Goal: Task Accomplishment & Management: Complete application form

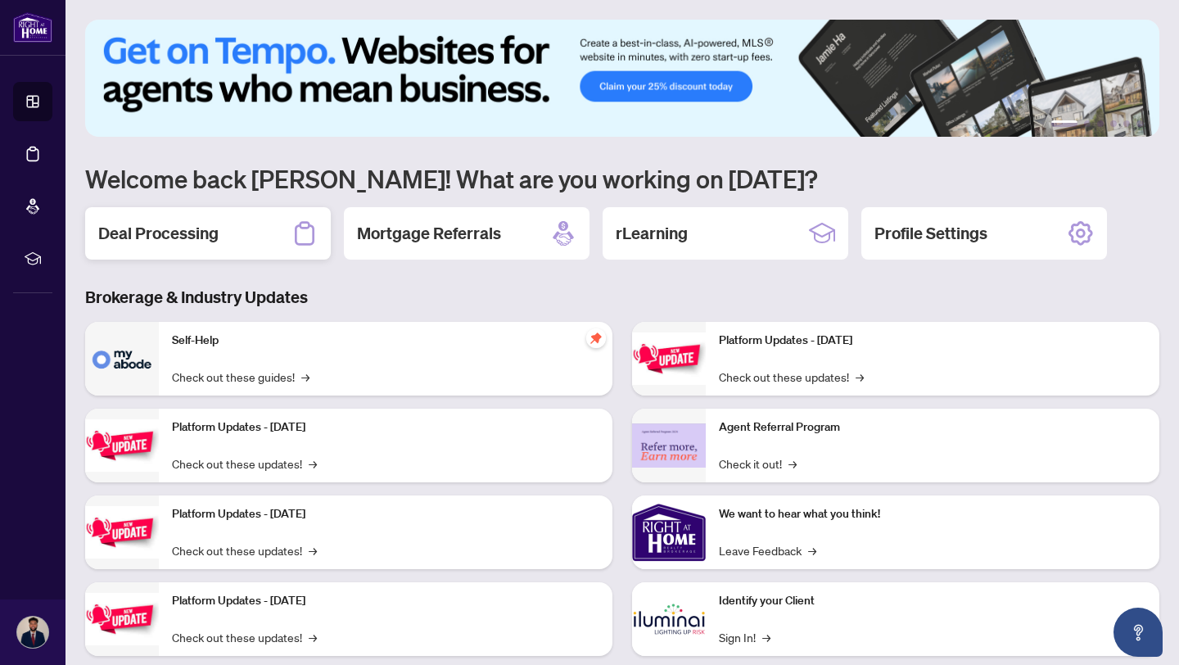
click at [235, 243] on div "Deal Processing" at bounding box center [208, 233] width 246 height 52
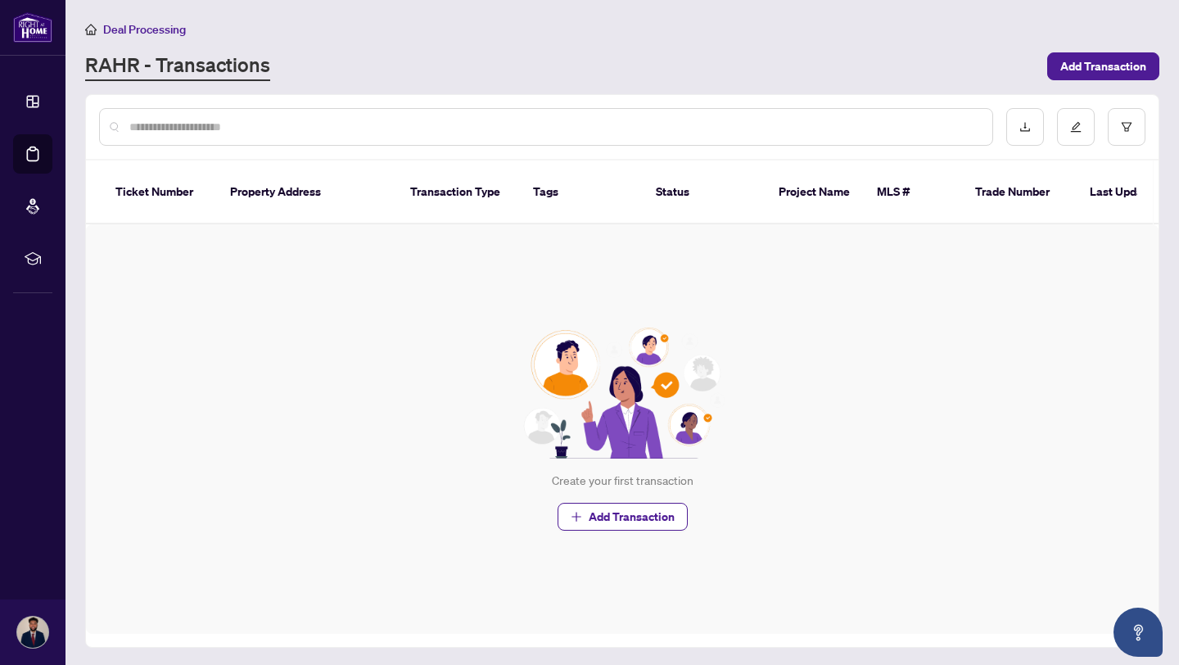
click at [235, 130] on input "text" at bounding box center [554, 127] width 850 height 18
click at [1117, 74] on span "Add Transaction" at bounding box center [1103, 66] width 86 height 26
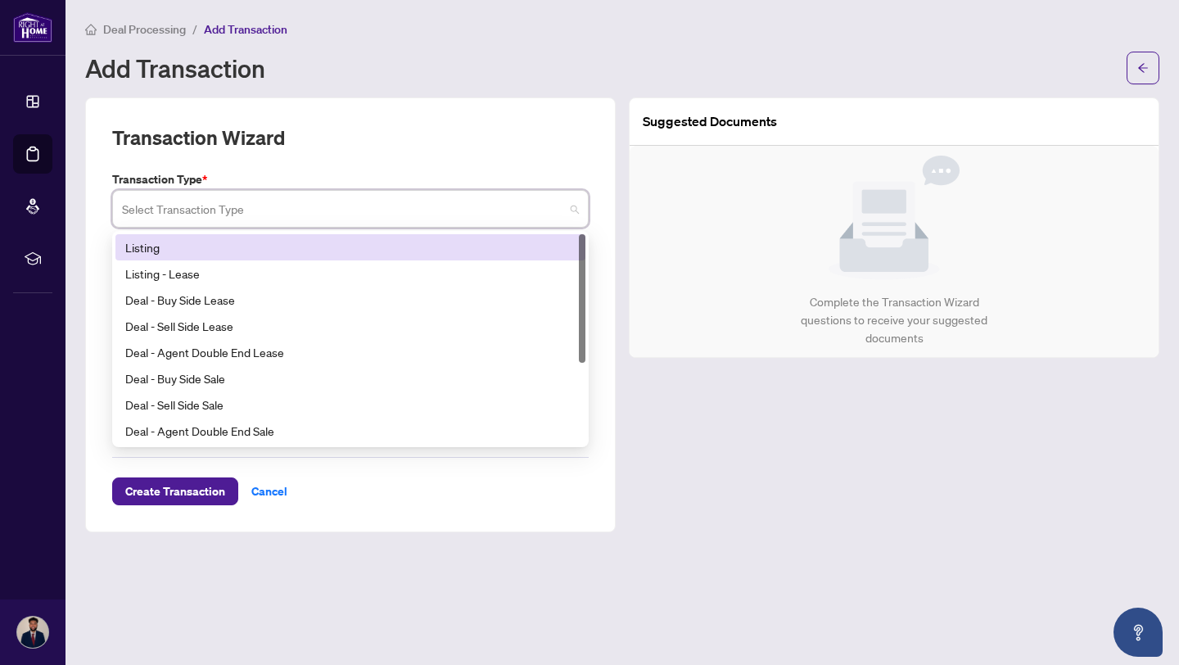
click at [328, 204] on input "search" at bounding box center [343, 211] width 442 height 36
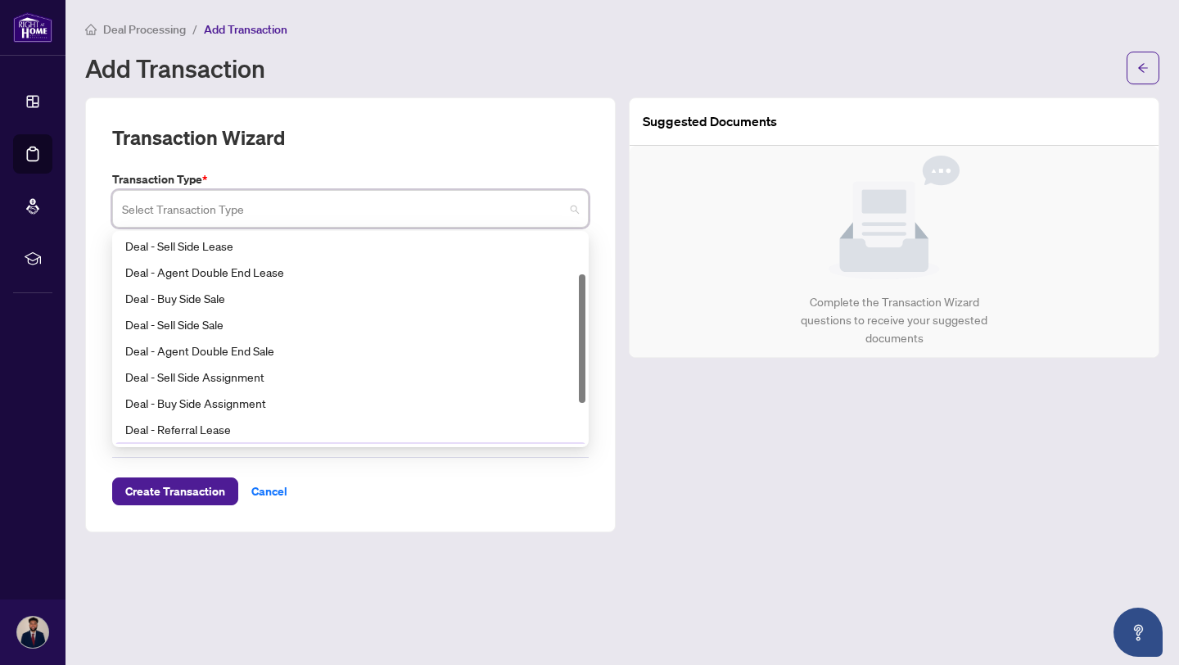
scroll to position [61, 0]
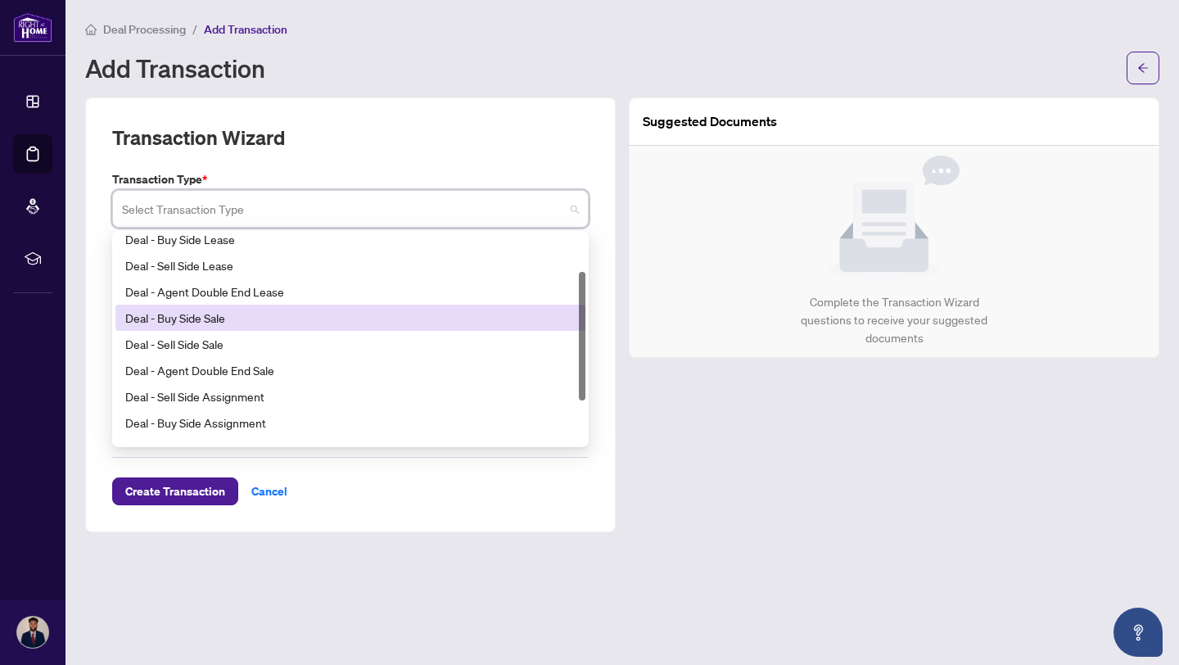
click at [363, 322] on div "Deal - Buy Side Sale" at bounding box center [350, 318] width 450 height 18
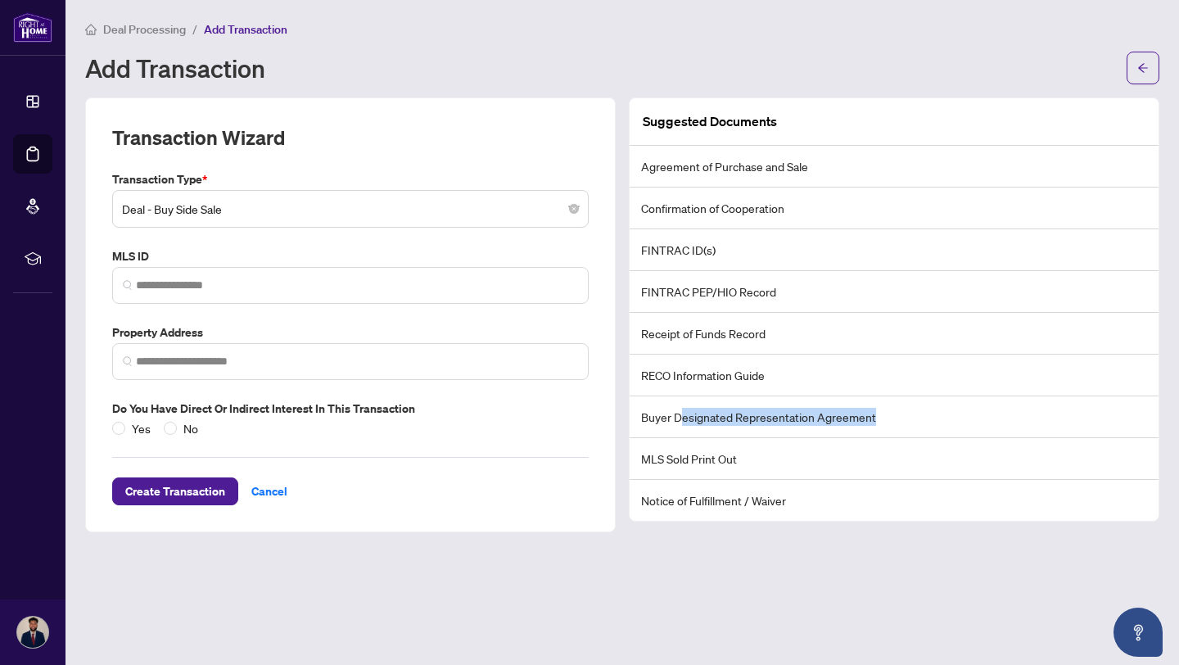
drag, startPoint x: 683, startPoint y: 411, endPoint x: 891, endPoint y: 420, distance: 207.3
click at [891, 420] on li "Buyer Designated Representation Agreement" at bounding box center [893, 417] width 529 height 42
drag, startPoint x: 639, startPoint y: 411, endPoint x: 986, endPoint y: 426, distance: 347.4
click at [994, 427] on li "Buyer Designated Representation Agreement" at bounding box center [893, 417] width 529 height 42
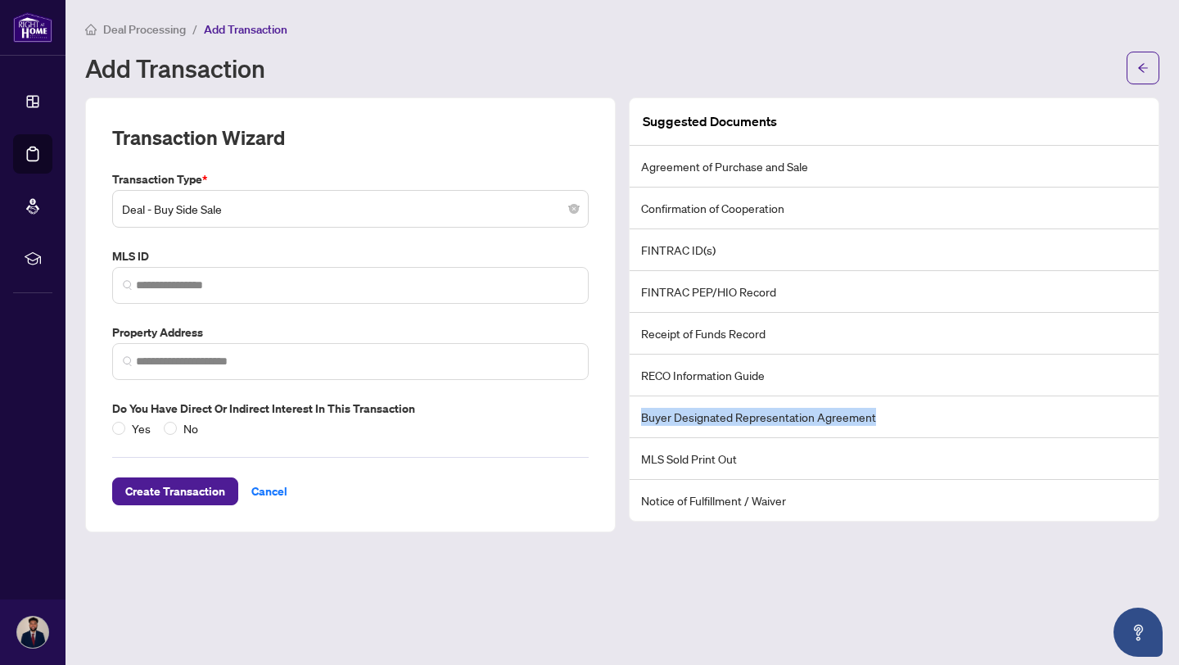
click at [986, 426] on li "Buyer Designated Representation Agreement" at bounding box center [893, 417] width 529 height 42
drag, startPoint x: 638, startPoint y: 248, endPoint x: 737, endPoint y: 246, distance: 99.1
click at [738, 247] on li "FINTRAC ID(s)" at bounding box center [893, 250] width 529 height 42
copy li "FINTRAC ID(s)"
click at [797, 279] on li "FINTRAC PEP/HIO Record" at bounding box center [893, 292] width 529 height 42
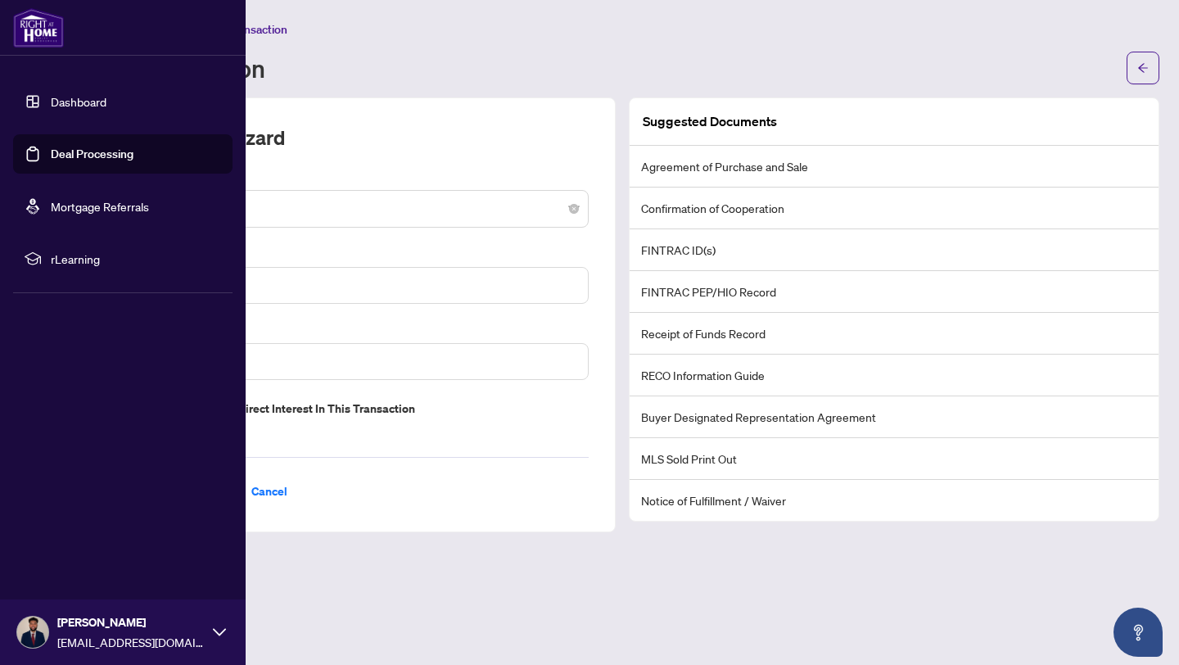
click at [36, 25] on img at bounding box center [38, 27] width 51 height 39
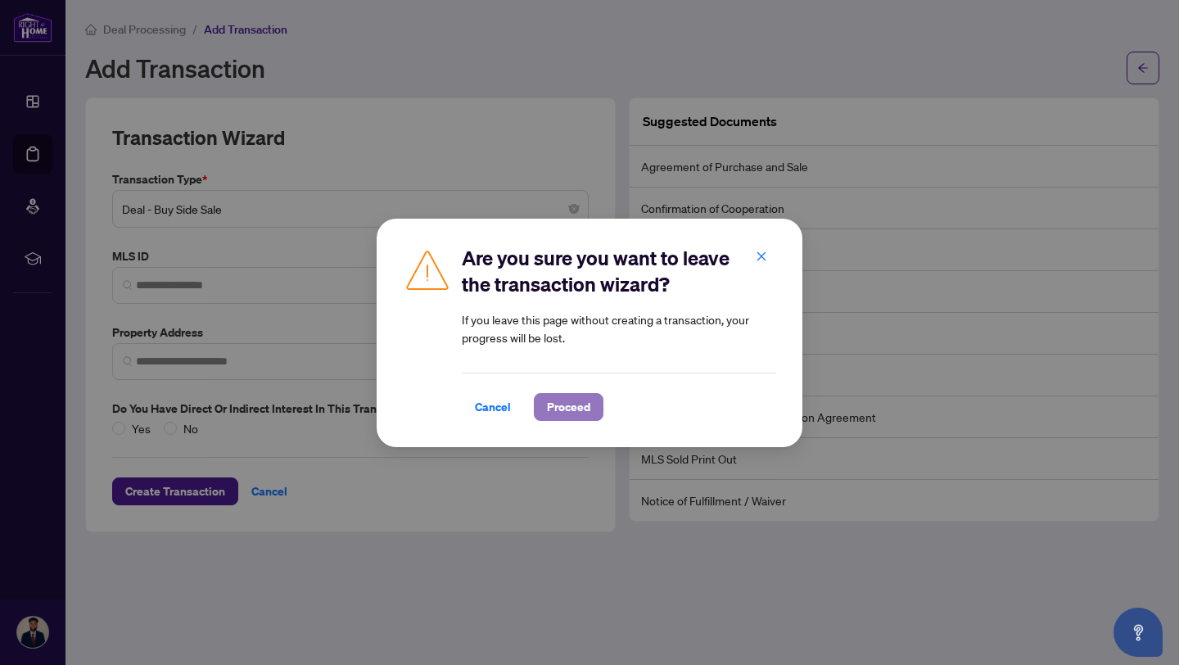
click at [566, 413] on span "Proceed" at bounding box center [568, 407] width 43 height 26
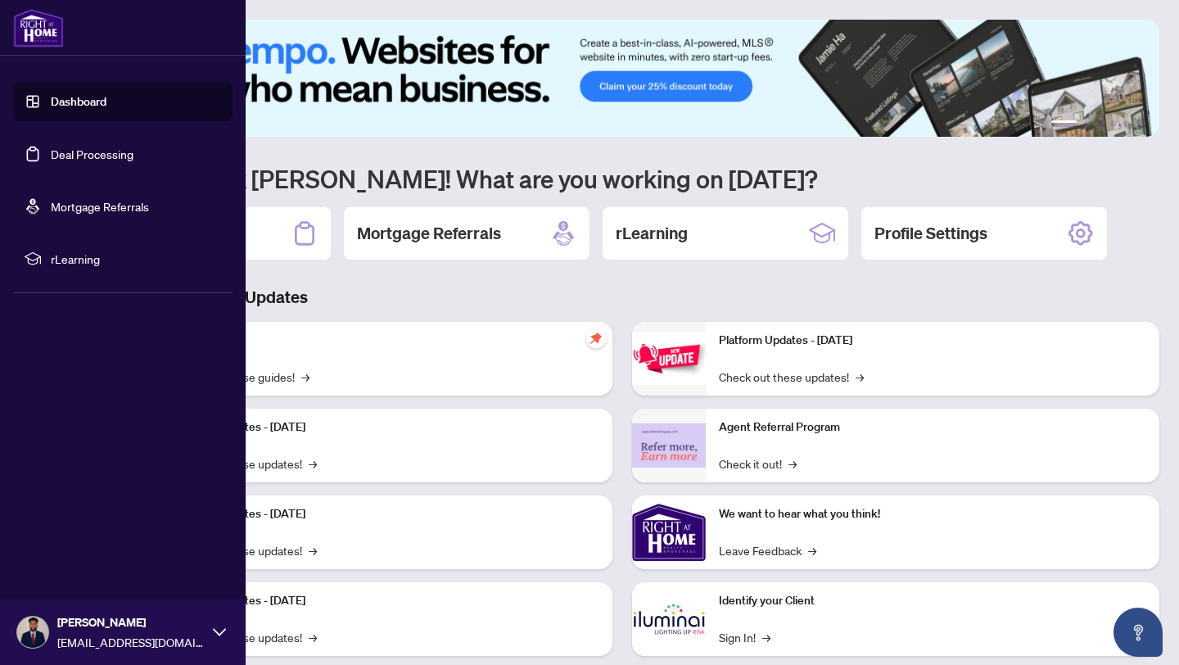
click at [124, 656] on div "Jordan Khan [EMAIL_ADDRESS][DOMAIN_NAME]" at bounding box center [123, 631] width 246 height 65
click at [43, 529] on button "Logout" at bounding box center [122, 535] width 219 height 28
